Goal: Navigation & Orientation: Find specific page/section

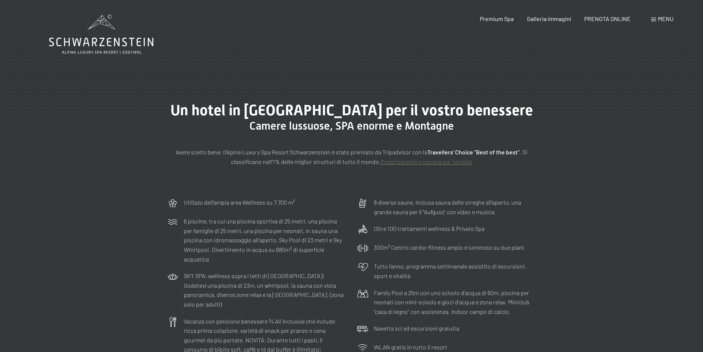
click at [660, 16] on span "Menu" at bounding box center [666, 18] width 16 height 7
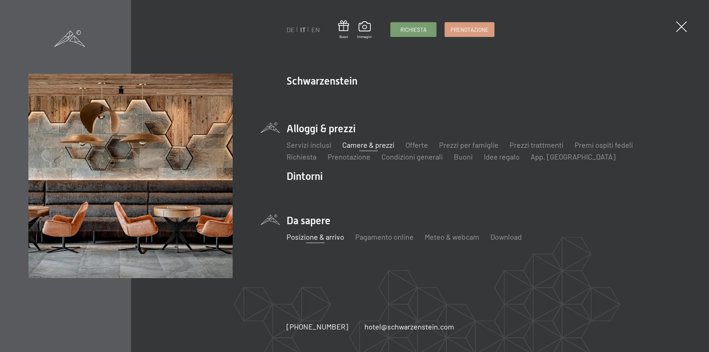
click at [323, 239] on link "Posizione & arrivo" at bounding box center [315, 236] width 58 height 9
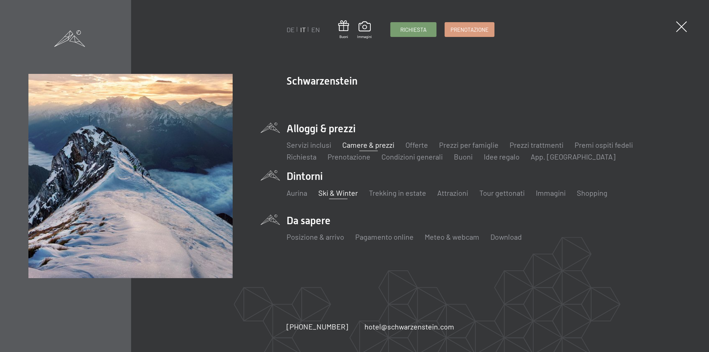
click at [332, 193] on link "Ski & Winter" at bounding box center [337, 192] width 39 height 9
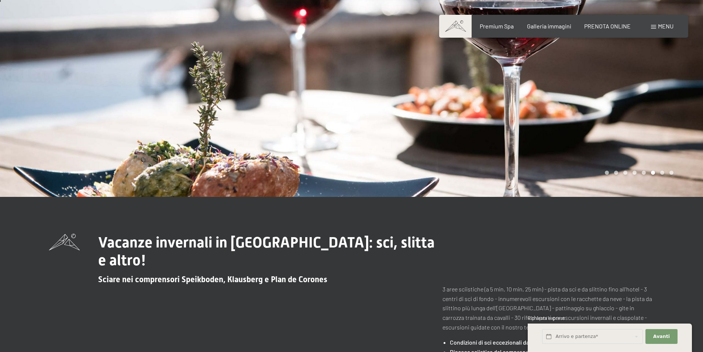
scroll to position [148, 0]
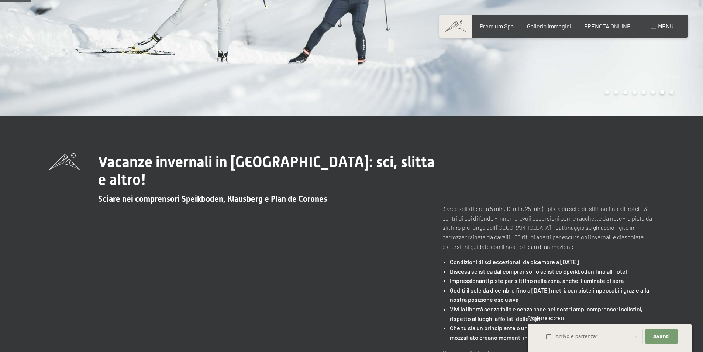
click at [377, 296] on div "Vacanze invernali in [GEOGRAPHIC_DATA]: sci, slitta e altro! Sciare nei compren…" at bounding box center [351, 333] width 605 height 361
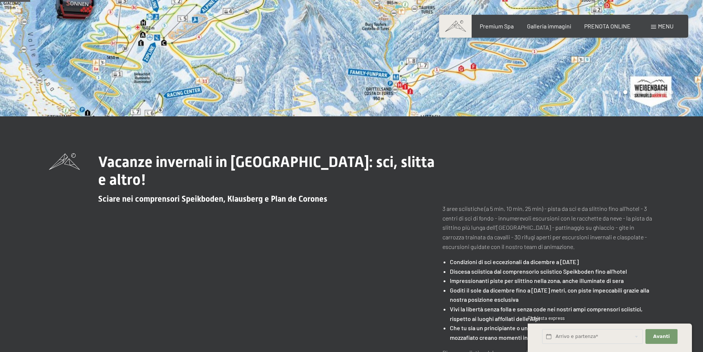
scroll to position [0, 0]
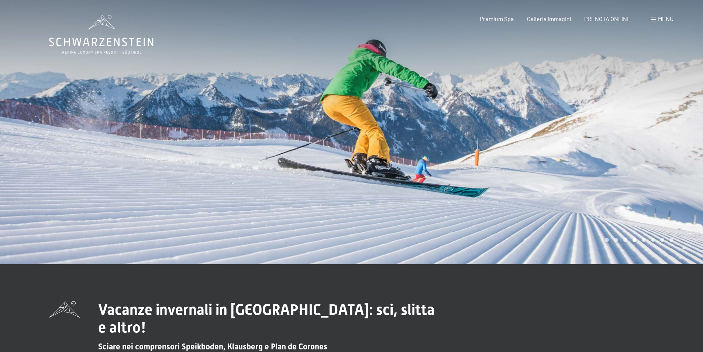
click at [430, 192] on div at bounding box center [528, 132] width 352 height 264
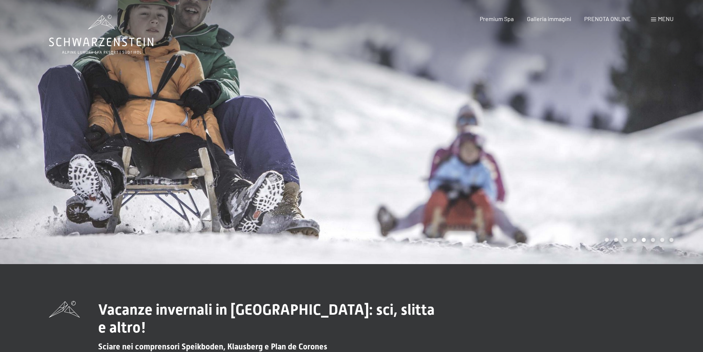
click at [430, 192] on div at bounding box center [528, 132] width 352 height 264
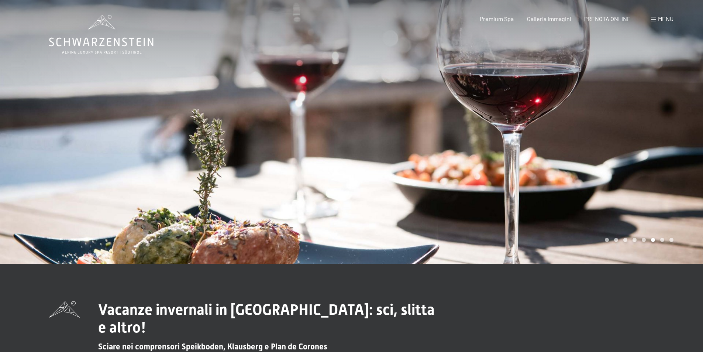
click at [430, 191] on div at bounding box center [528, 132] width 352 height 264
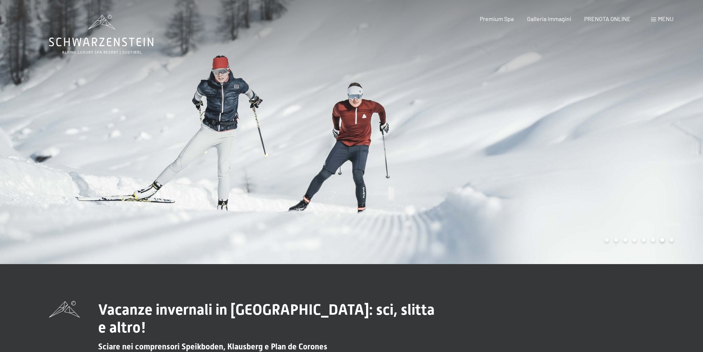
click at [430, 189] on div at bounding box center [528, 132] width 352 height 264
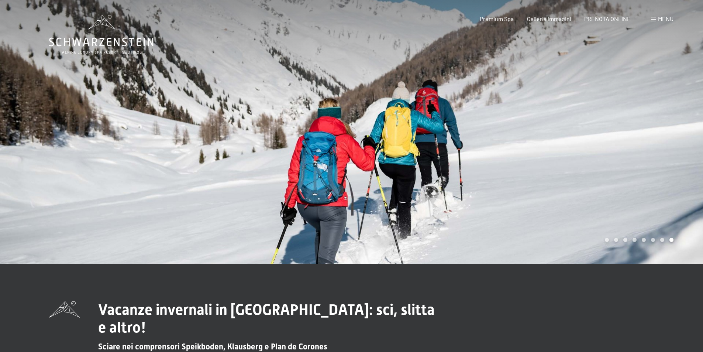
click at [429, 188] on div at bounding box center [528, 132] width 352 height 264
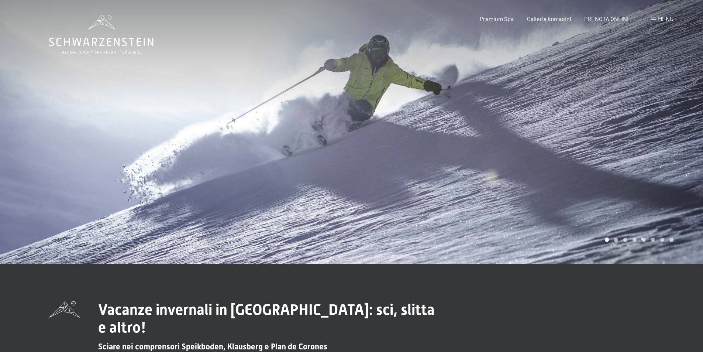
click at [69, 109] on div at bounding box center [176, 132] width 352 height 264
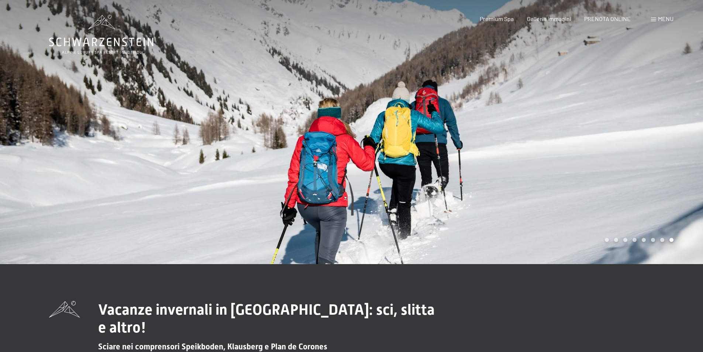
click at [69, 107] on div at bounding box center [176, 132] width 352 height 264
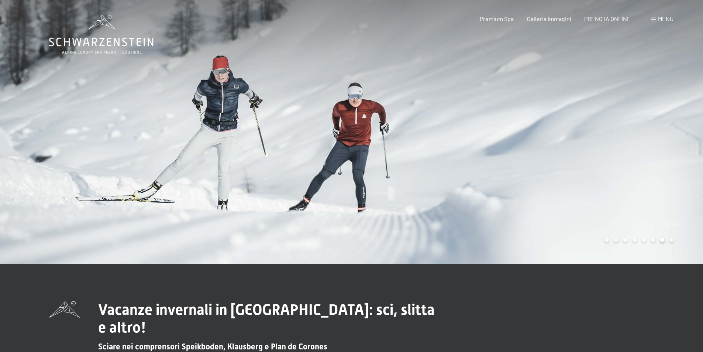
click at [70, 107] on div at bounding box center [176, 132] width 352 height 264
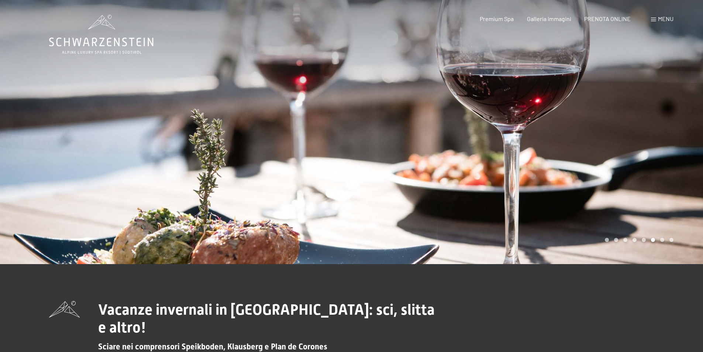
click at [65, 118] on div at bounding box center [176, 132] width 352 height 264
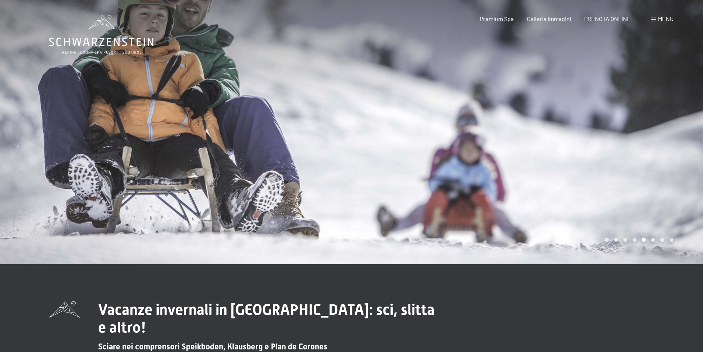
click at [65, 118] on div at bounding box center [176, 132] width 352 height 264
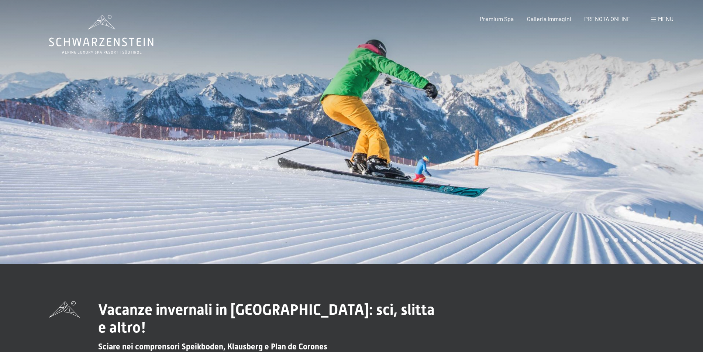
click at [66, 116] on div at bounding box center [176, 132] width 352 height 264
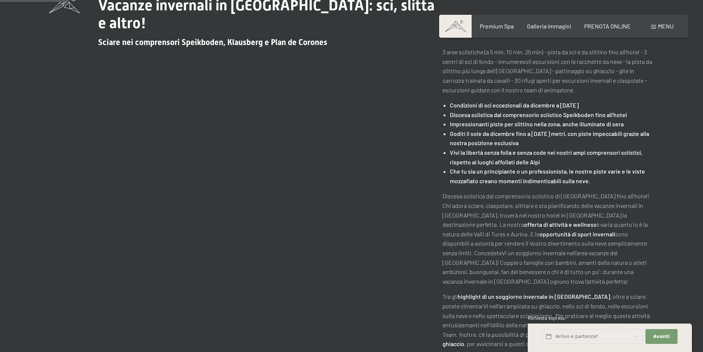
scroll to position [332, 0]
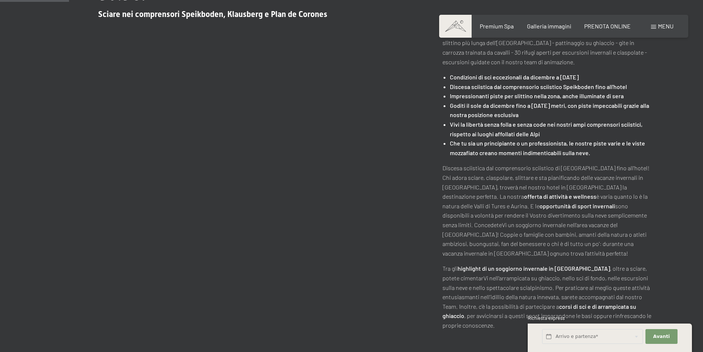
click at [351, 208] on div "Vacanze invernali in [GEOGRAPHIC_DATA]: sci, slitta e altro! Sciare nei compren…" at bounding box center [351, 149] width 605 height 361
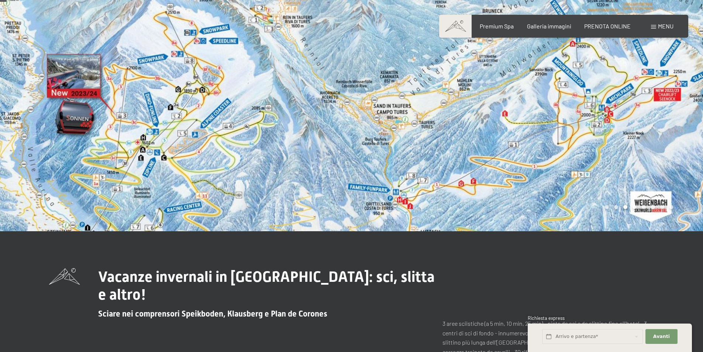
scroll to position [0, 0]
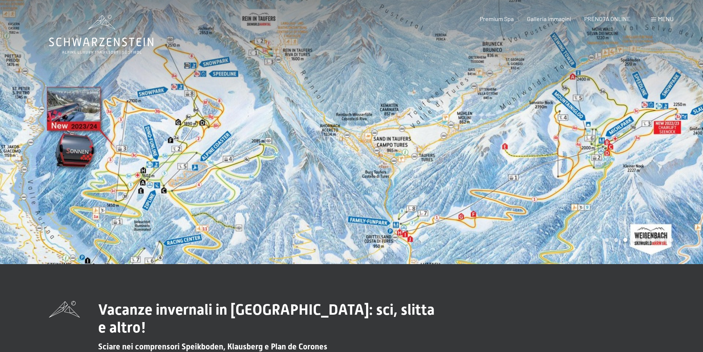
drag, startPoint x: 152, startPoint y: 103, endPoint x: 310, endPoint y: 107, distance: 158.4
click at [307, 107] on div at bounding box center [176, 132] width 352 height 264
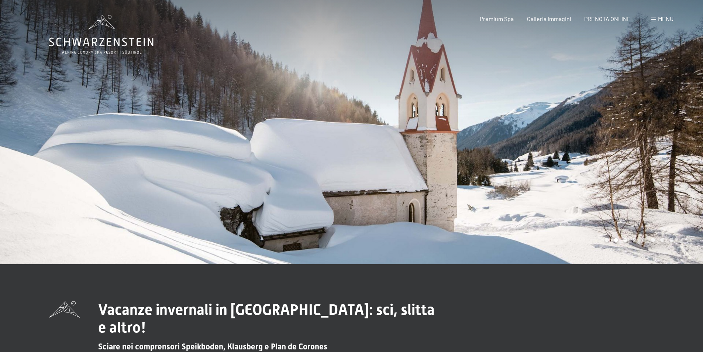
click at [431, 135] on div at bounding box center [528, 132] width 352 height 264
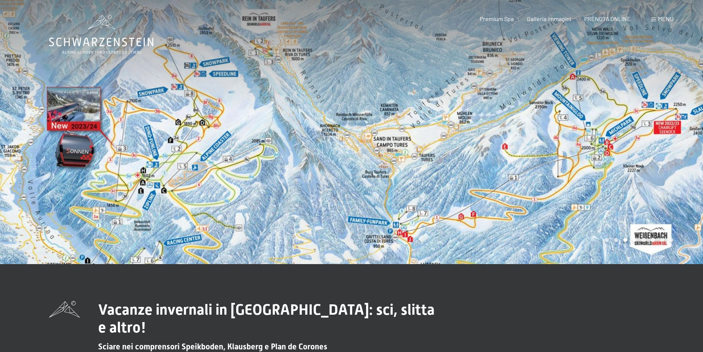
drag, startPoint x: 444, startPoint y: 243, endPoint x: 438, endPoint y: 146, distance: 97.2
click at [438, 146] on div at bounding box center [528, 132] width 352 height 264
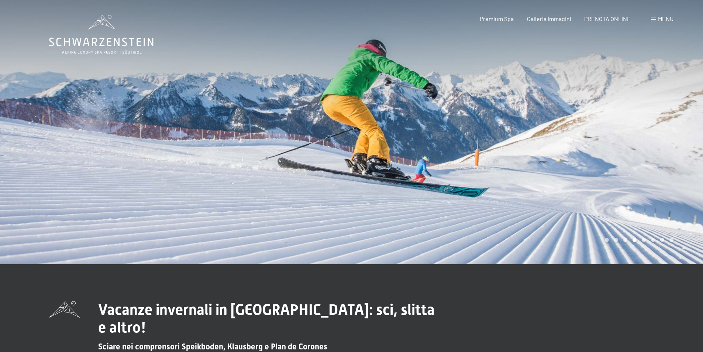
click at [438, 238] on div at bounding box center [528, 132] width 352 height 264
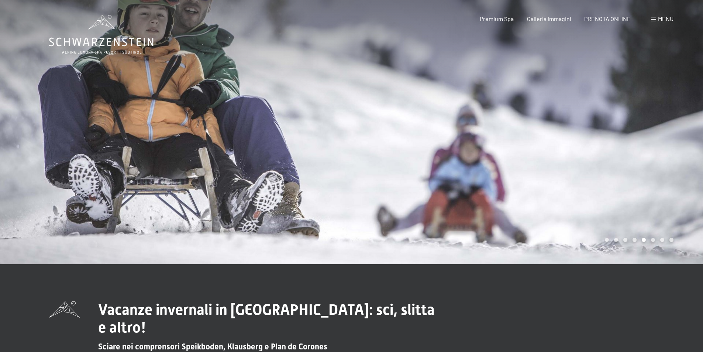
click at [438, 238] on div at bounding box center [528, 132] width 352 height 264
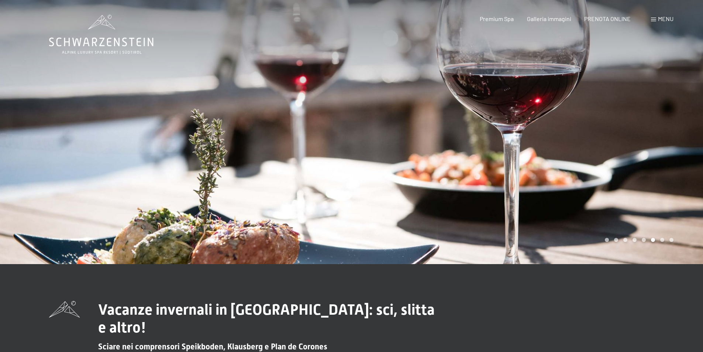
click at [438, 238] on div at bounding box center [528, 132] width 352 height 264
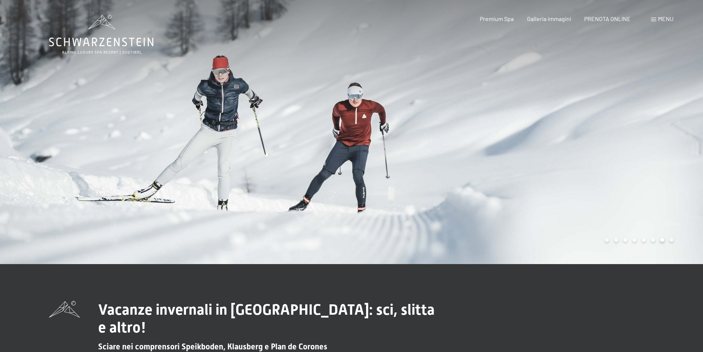
click at [438, 238] on div at bounding box center [528, 132] width 352 height 264
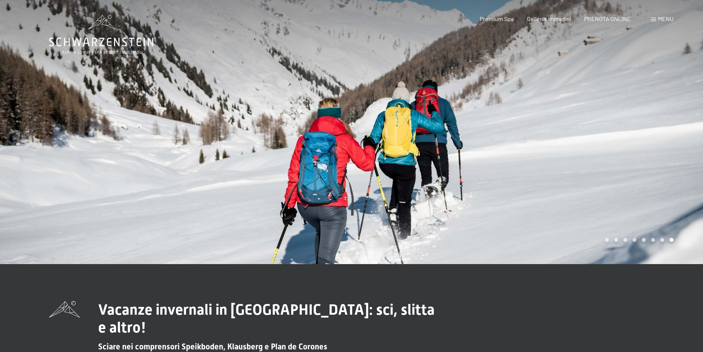
click at [438, 238] on div at bounding box center [528, 132] width 352 height 264
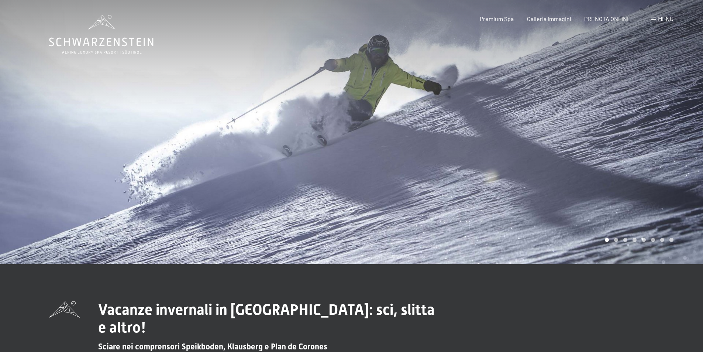
click at [438, 238] on div at bounding box center [528, 132] width 352 height 264
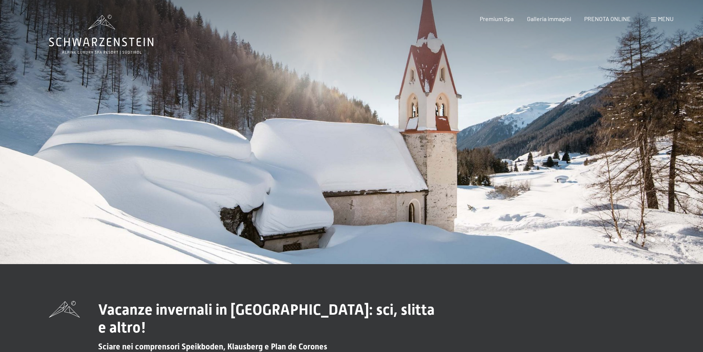
click at [438, 238] on div at bounding box center [528, 132] width 352 height 264
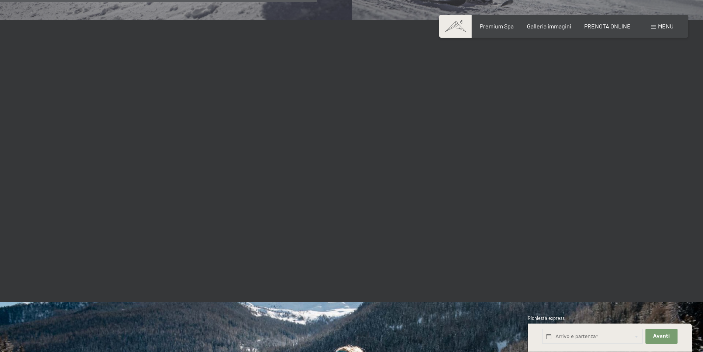
scroll to position [1255, 0]
